Goal: Task Accomplishment & Management: Complete application form

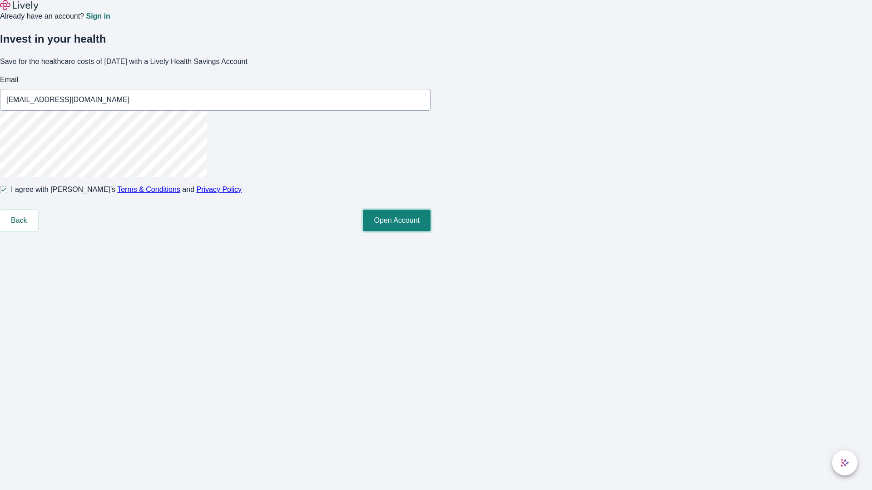
click at [430, 231] on button "Open Account" at bounding box center [397, 221] width 68 height 22
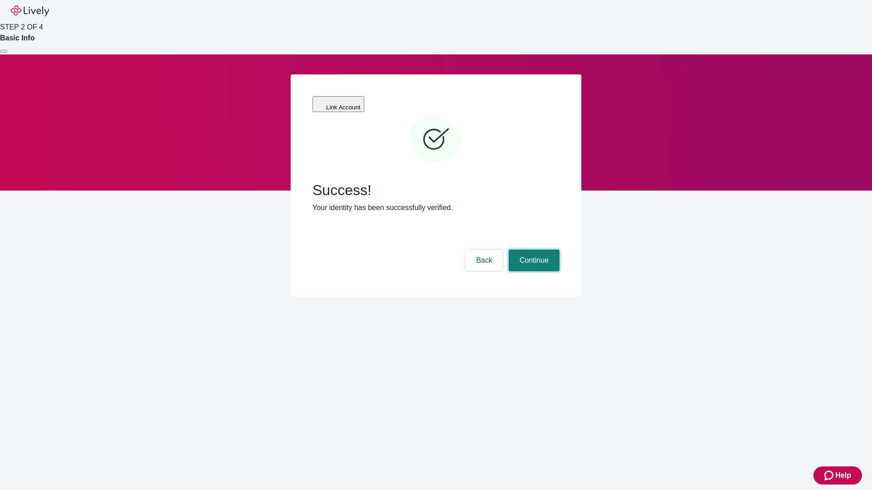
click at [532, 250] on button "Continue" at bounding box center [533, 261] width 51 height 22
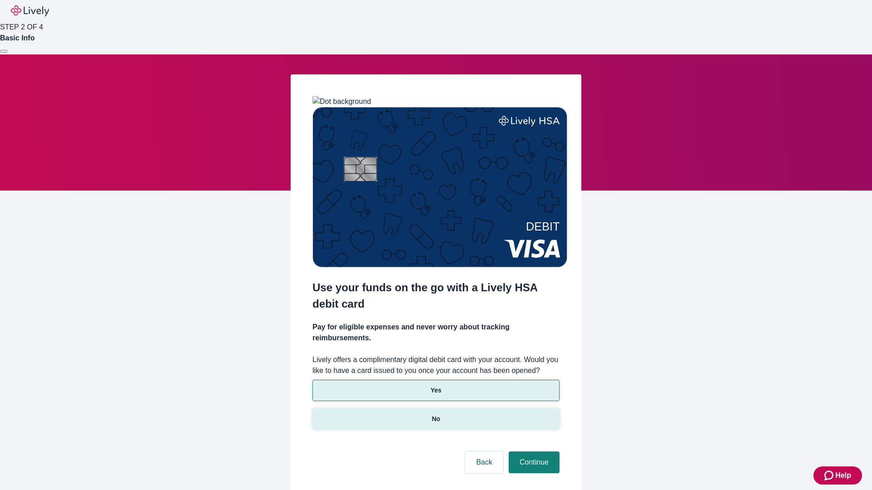
click at [435, 414] on p "No" at bounding box center [436, 419] width 9 height 10
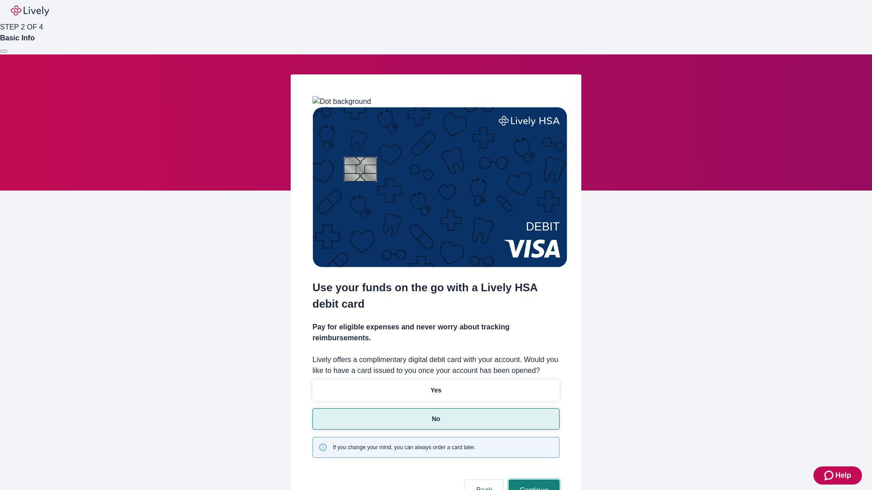
click at [532, 480] on button "Continue" at bounding box center [533, 491] width 51 height 22
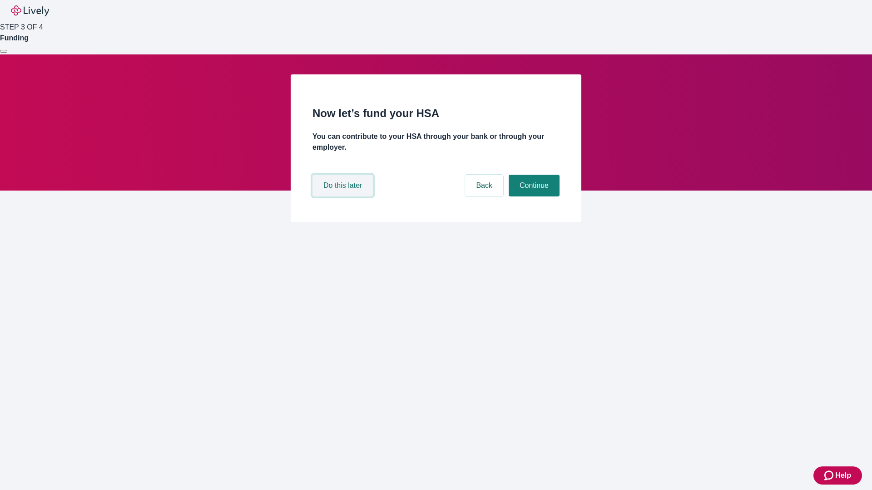
click at [344, 197] on button "Do this later" at bounding box center [342, 186] width 60 height 22
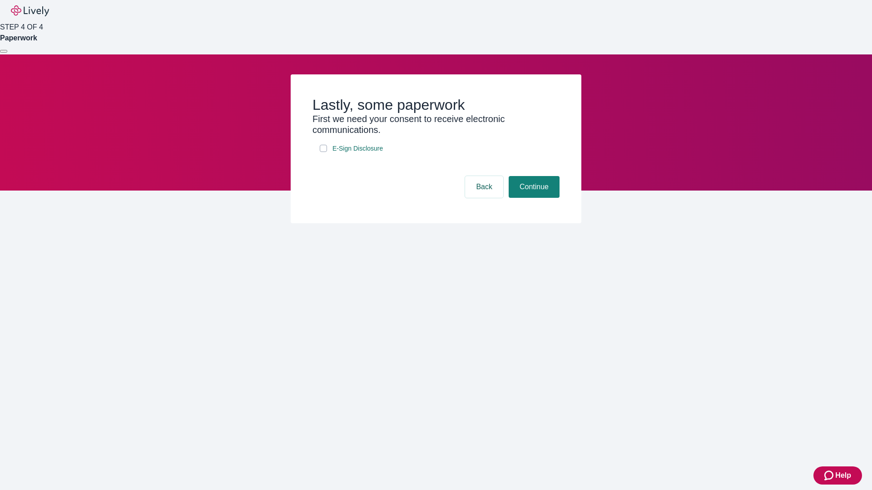
click at [323, 152] on input "E-Sign Disclosure" at bounding box center [323, 148] width 7 height 7
checkbox input "true"
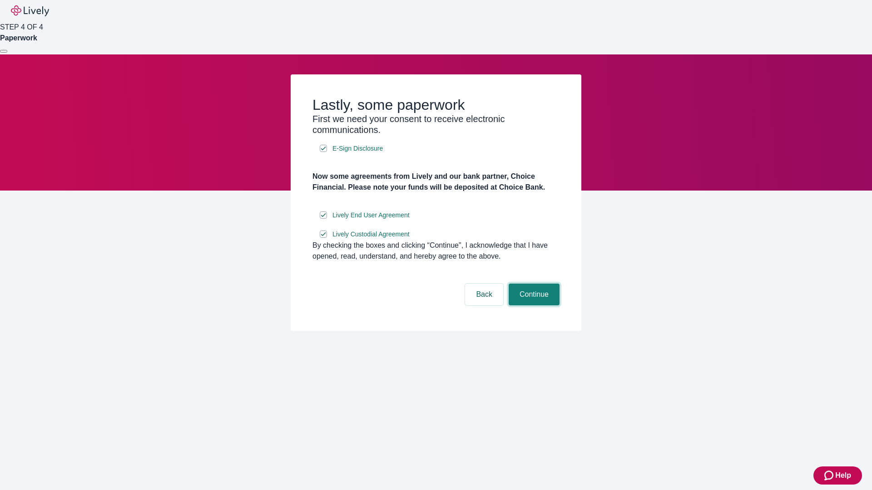
click at [532, 305] on button "Continue" at bounding box center [533, 295] width 51 height 22
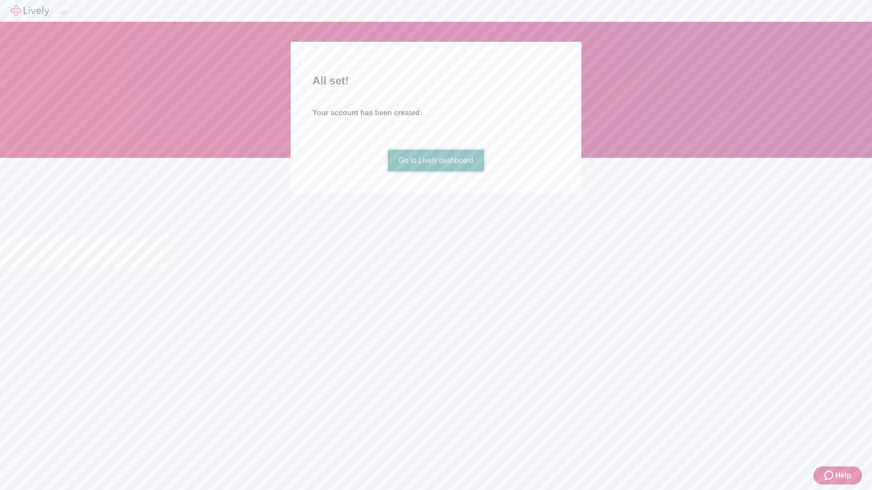
click at [435, 172] on link "Go to Lively dashboard" at bounding box center [436, 161] width 97 height 22
